Goal: Find specific page/section: Find specific page/section

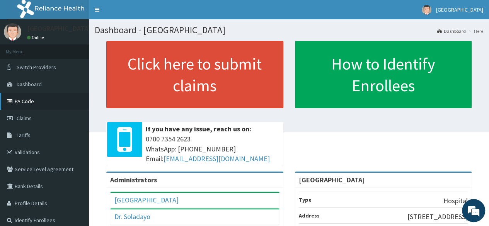
click at [24, 105] on link "PA Code" at bounding box center [44, 101] width 89 height 17
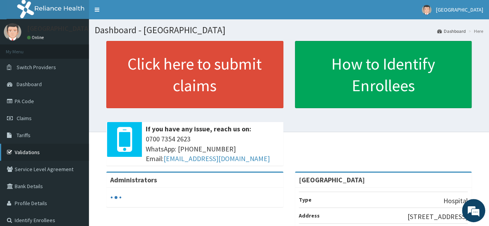
click at [29, 152] on link "Validations" at bounding box center [44, 152] width 89 height 17
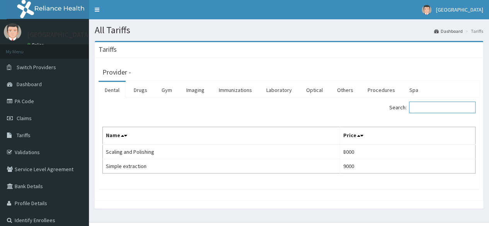
click at [427, 111] on input "Search:" at bounding box center [442, 108] width 67 height 12
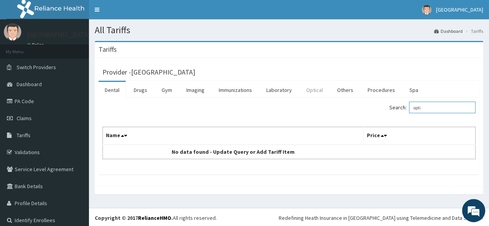
type input "opti"
click at [311, 92] on link "Optical" at bounding box center [314, 90] width 29 height 16
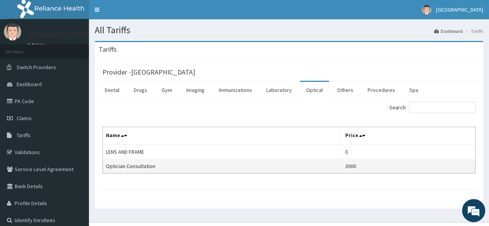
click at [356, 166] on td "3000" at bounding box center [409, 166] width 134 height 14
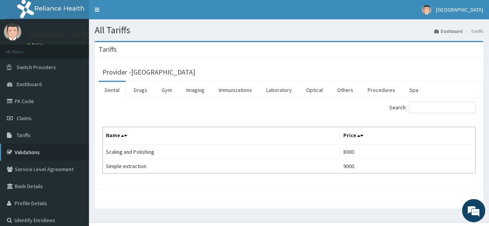
click at [29, 151] on link "Validations" at bounding box center [44, 152] width 89 height 17
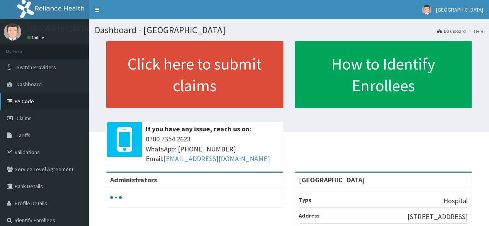
click at [42, 102] on link "PA Code" at bounding box center [44, 101] width 89 height 17
click at [34, 150] on link "Validations" at bounding box center [44, 152] width 89 height 17
click at [29, 99] on link "PA Code" at bounding box center [44, 101] width 89 height 17
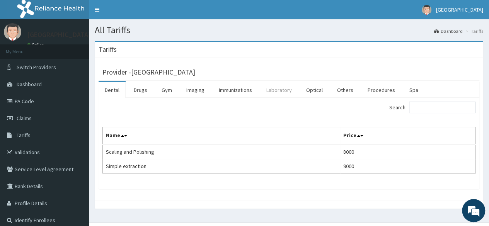
click at [273, 91] on link "Laboratory" at bounding box center [279, 90] width 38 height 16
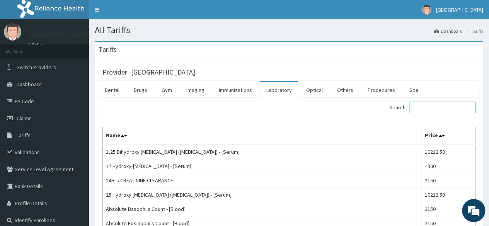
click at [425, 108] on input "Search:" at bounding box center [442, 108] width 67 height 12
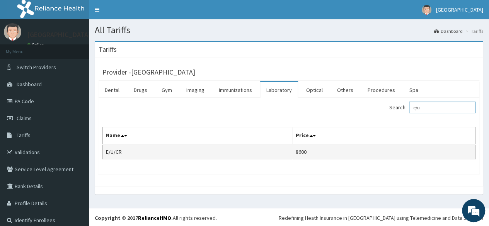
type input "e/u"
click at [290, 150] on td "E/U/CR" at bounding box center [198, 152] width 190 height 15
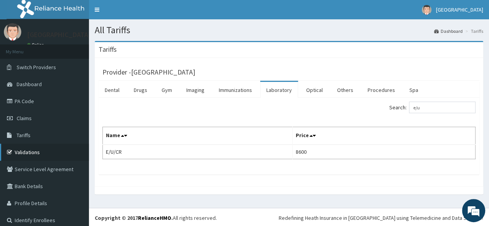
click at [24, 153] on link "Validations" at bounding box center [44, 152] width 89 height 17
